Goal: Entertainment & Leisure: Consume media (video, audio)

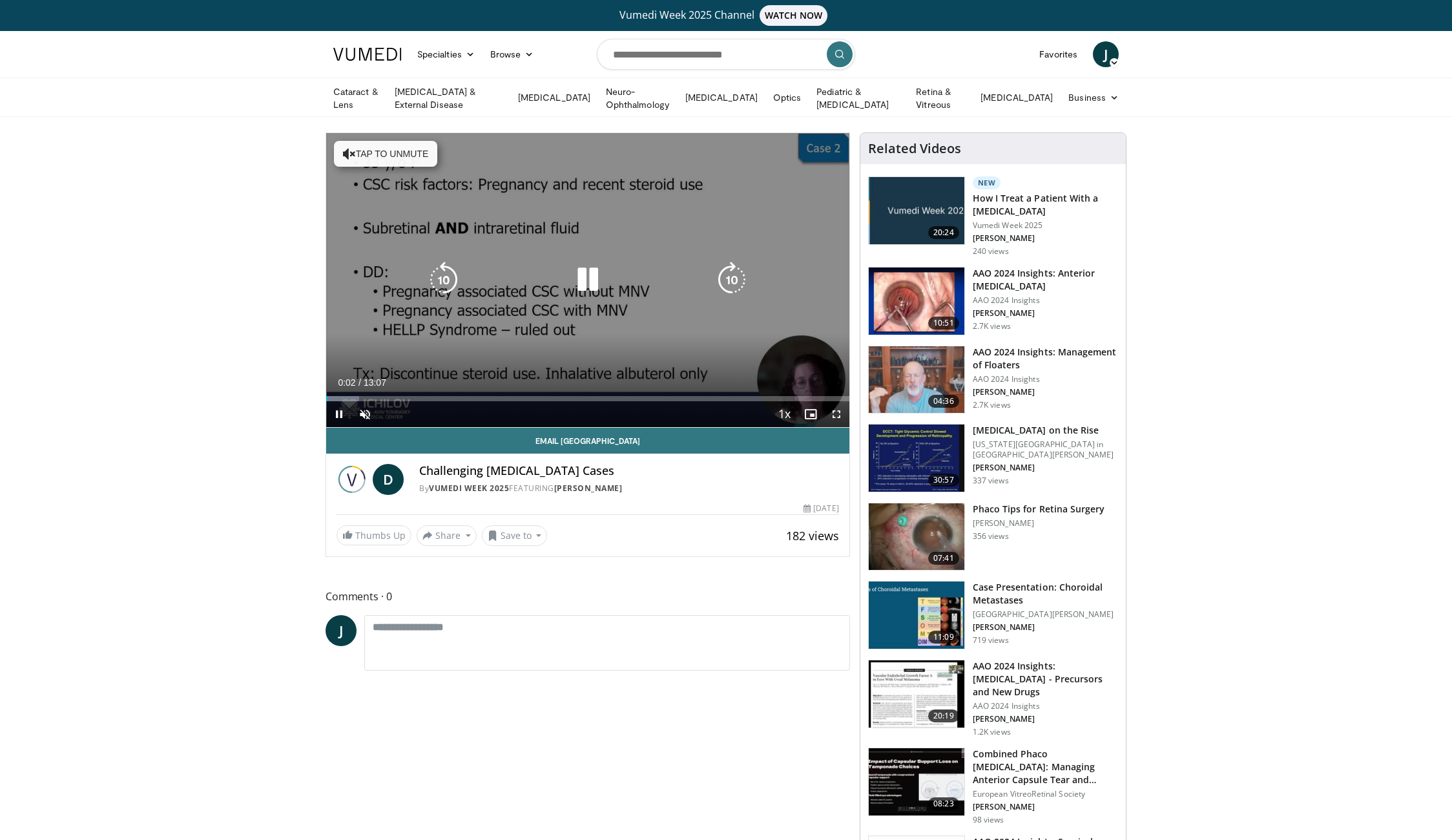
click at [360, 152] on button "Tap to unmute" at bounding box center [386, 153] width 103 height 25
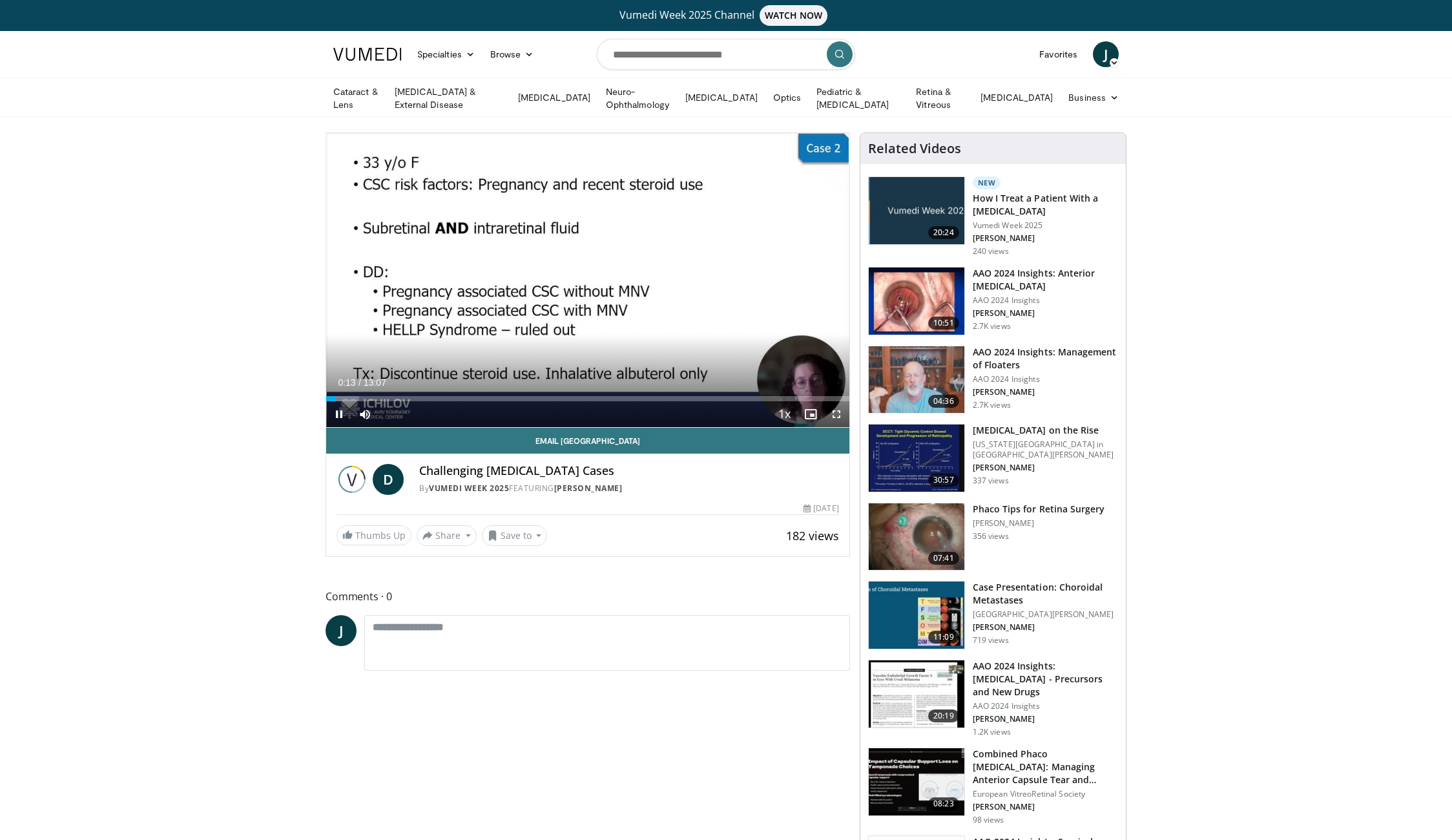
click at [838, 411] on span "Video Player" at bounding box center [836, 413] width 25 height 25
click at [838, 409] on span "Video Player" at bounding box center [836, 413] width 25 height 25
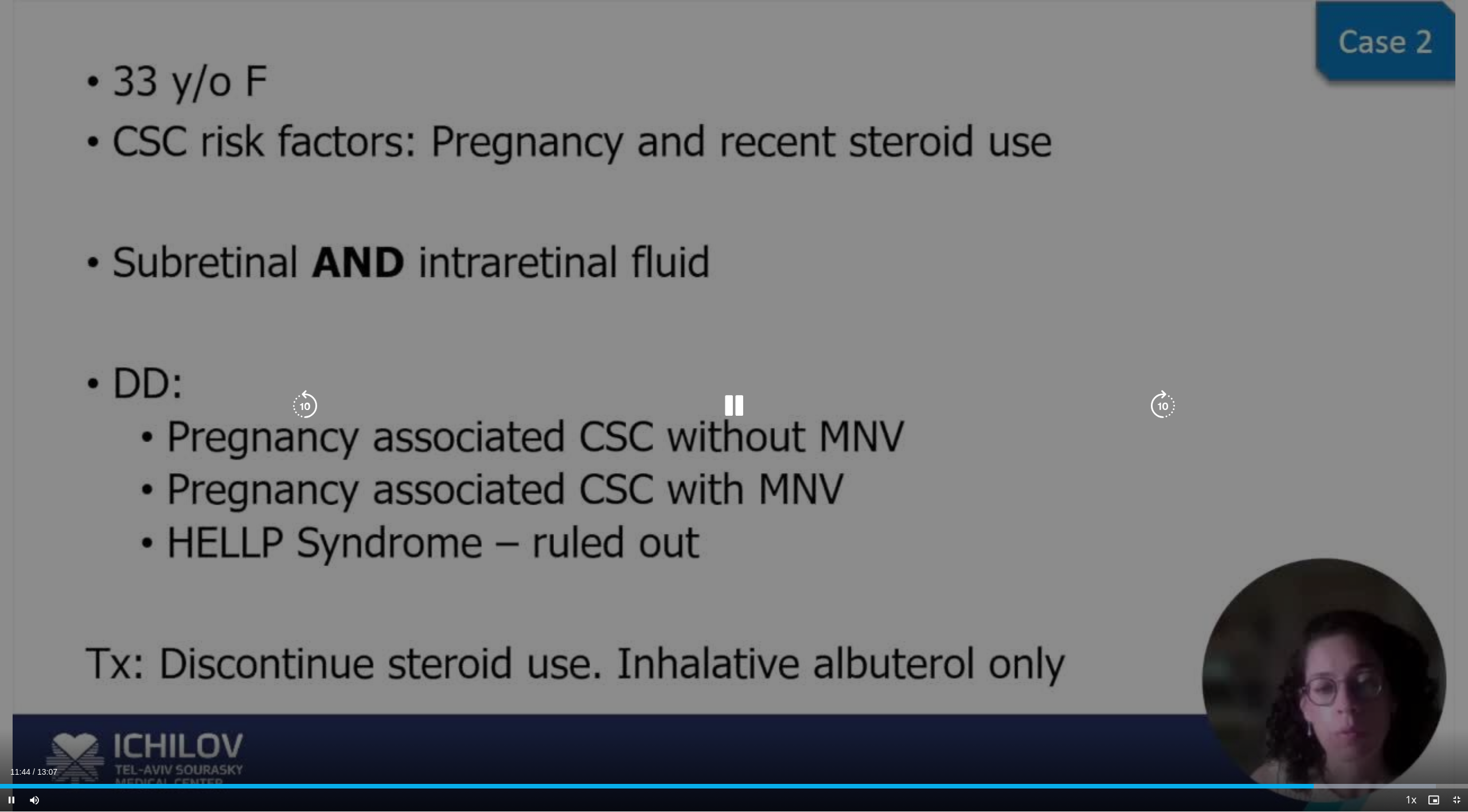
click at [731, 404] on icon "Video Player" at bounding box center [733, 405] width 32 height 32
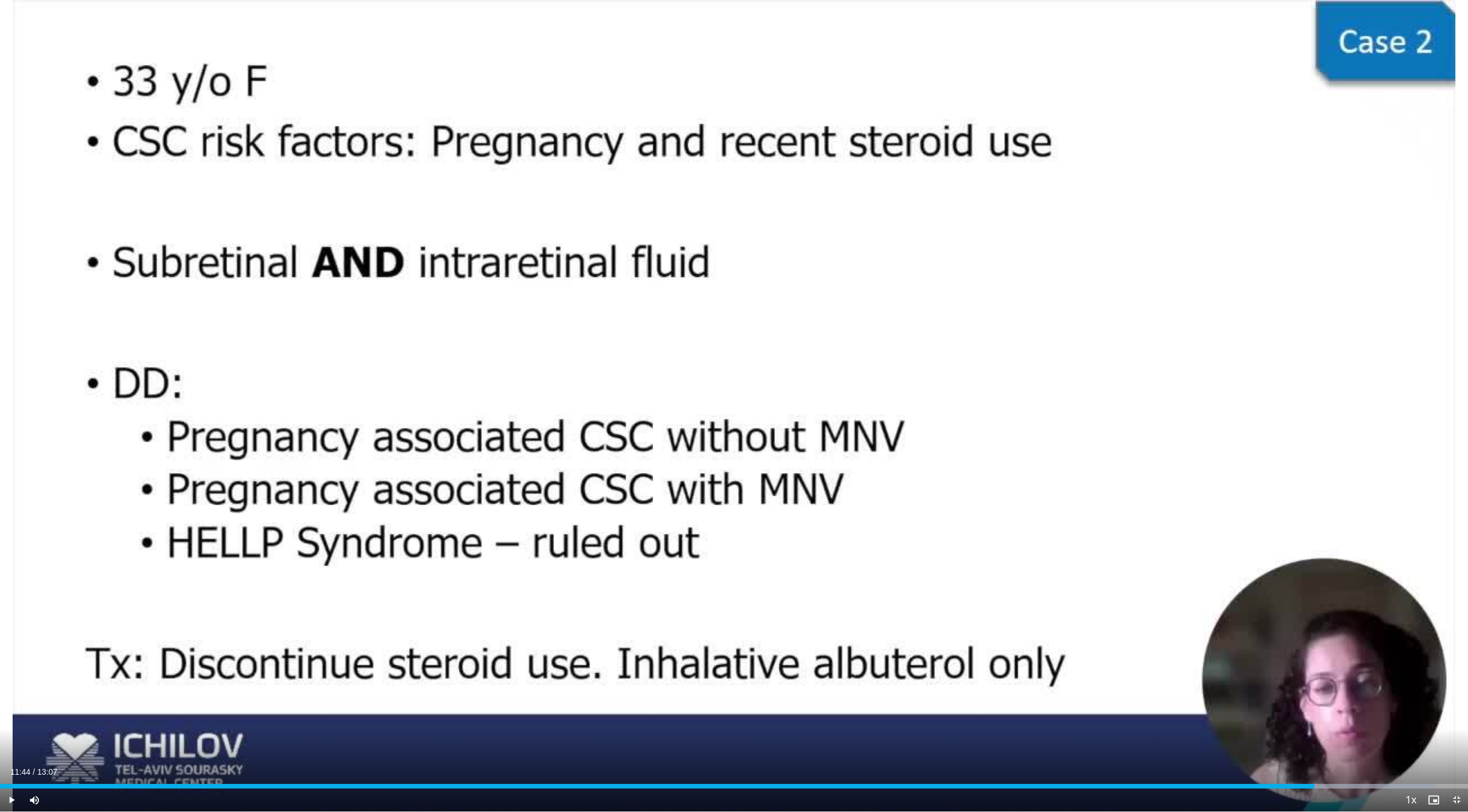
click at [728, 408] on div "10 seconds Tap to unmute" at bounding box center [734, 405] width 1468 height 811
